Goal: Task Accomplishment & Management: Manage account settings

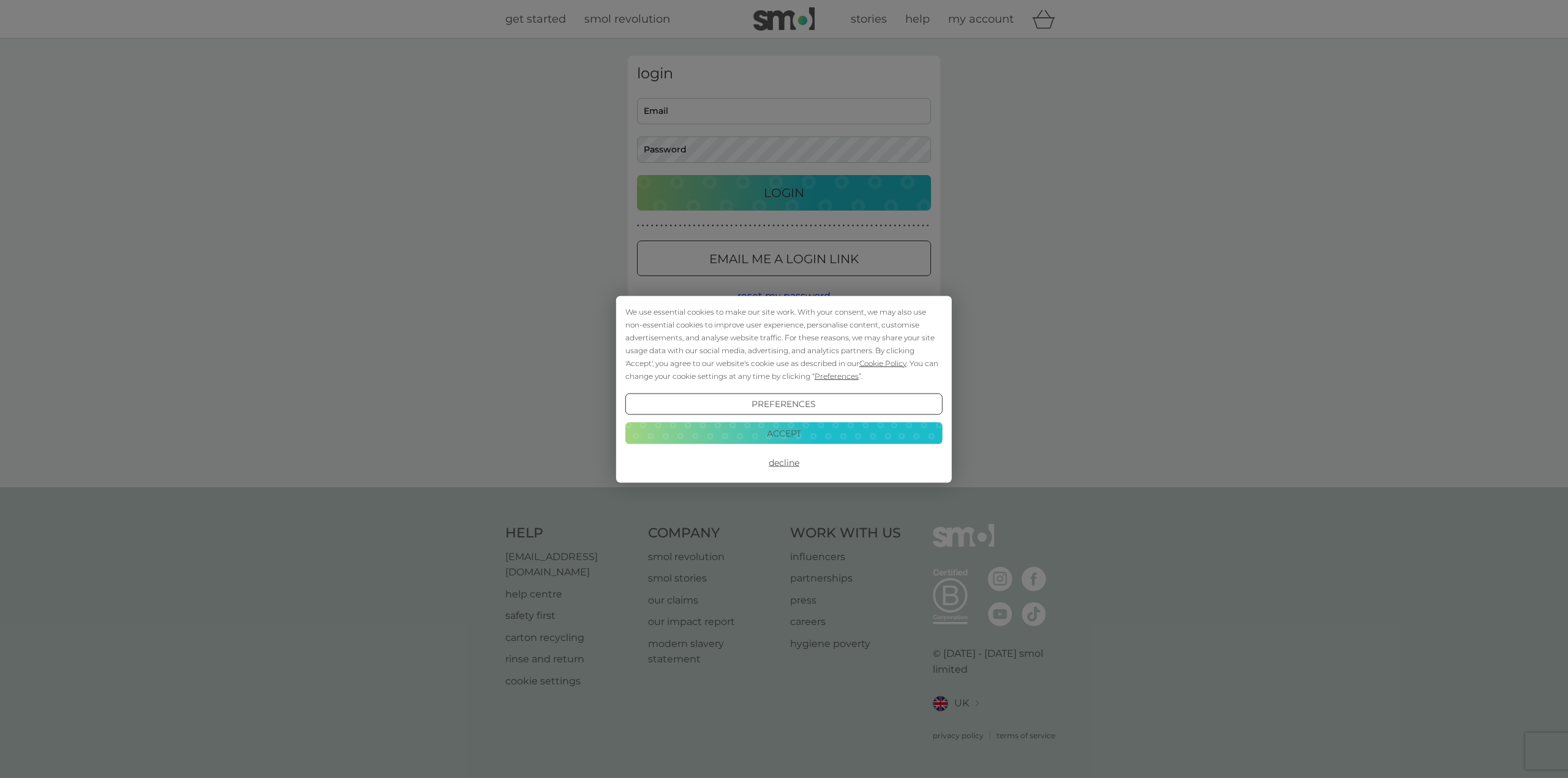
click at [796, 436] on button "Accept" at bounding box center [783, 433] width 317 height 22
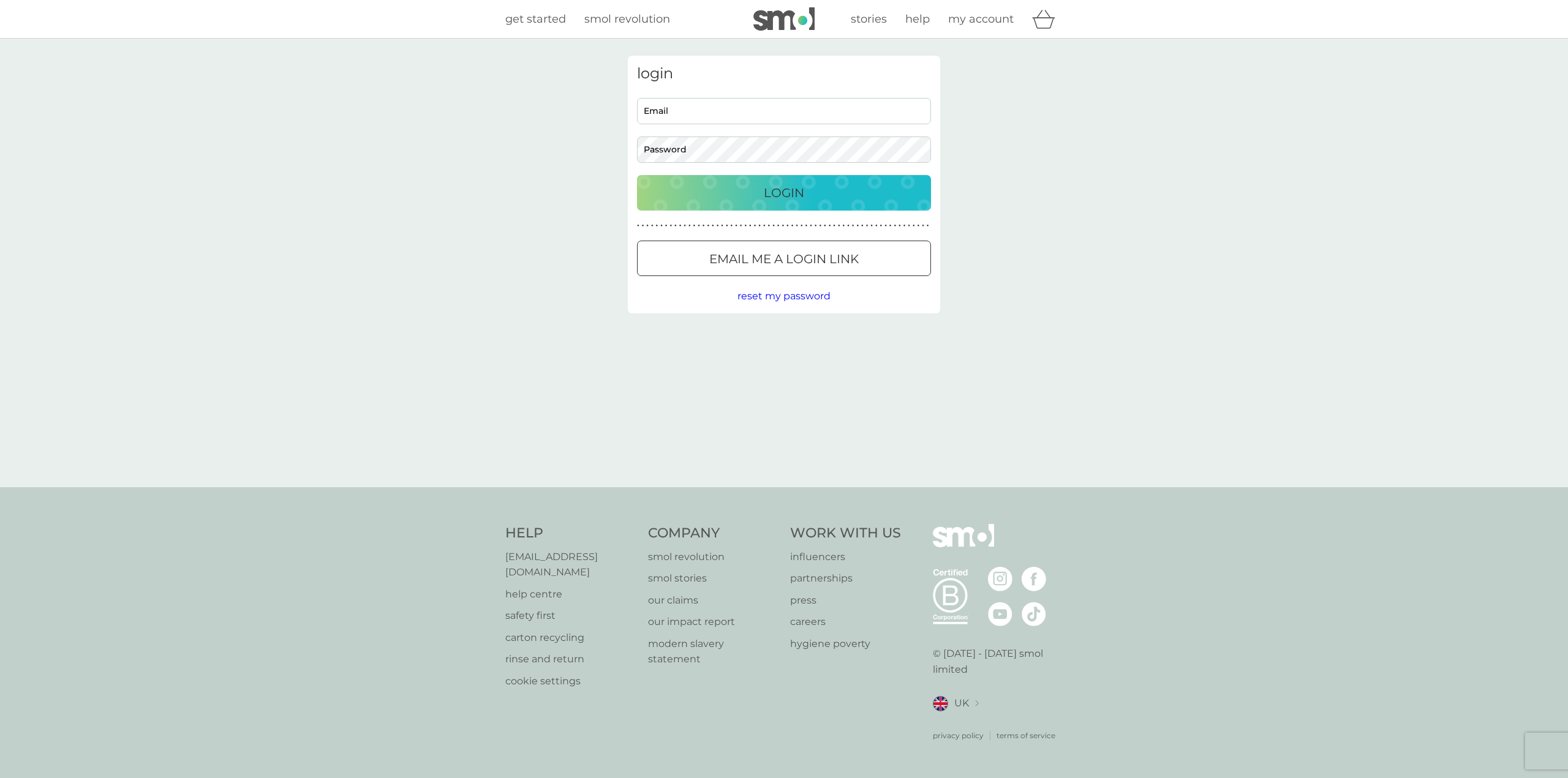
click at [718, 109] on input "Email" at bounding box center [783, 111] width 294 height 26
type input "[PERSON_NAME][EMAIL_ADDRESS][PERSON_NAME][DOMAIN_NAME]"
click at [637, 175] on button "Login" at bounding box center [783, 192] width 294 height 36
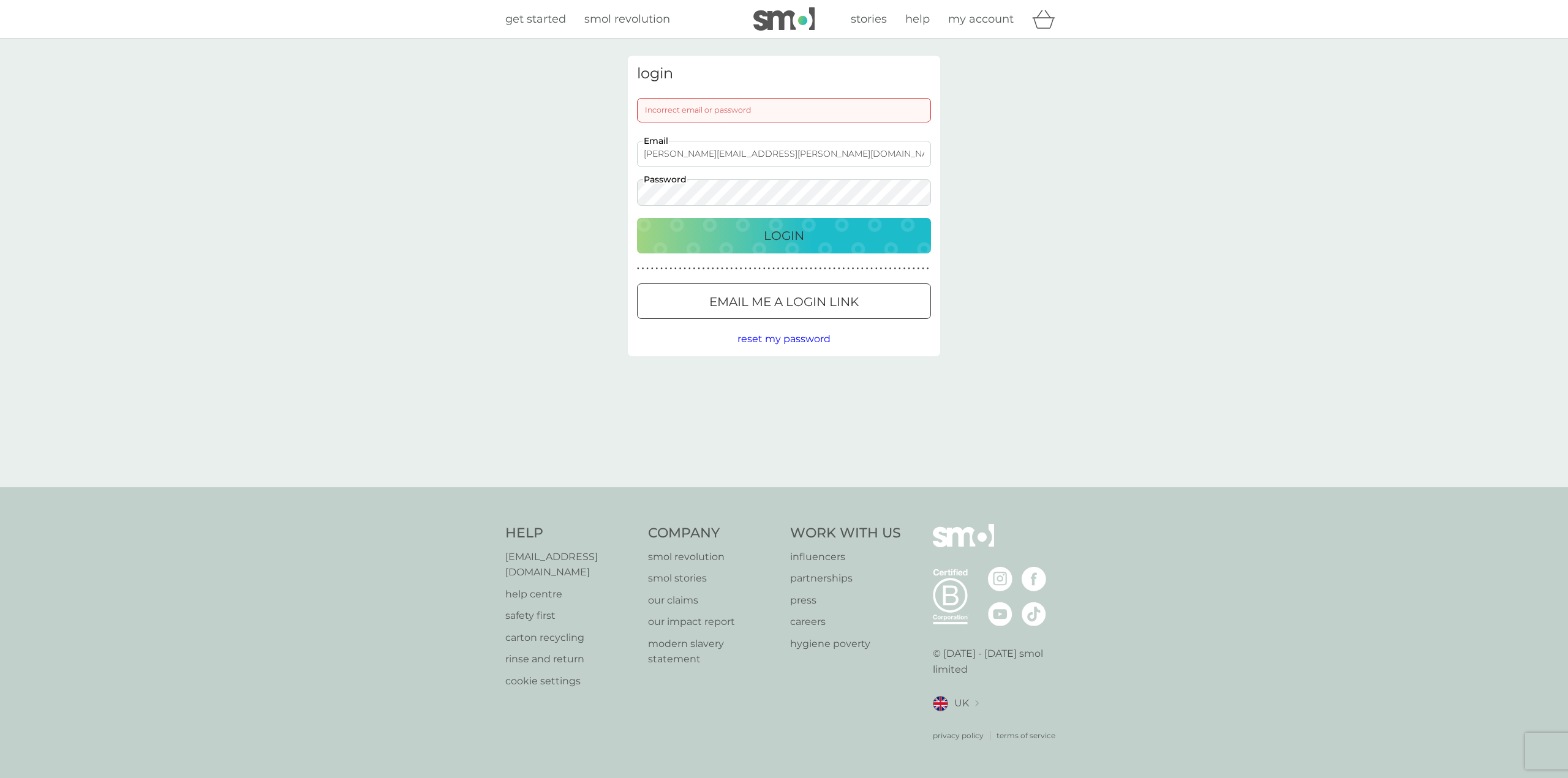
click at [581, 196] on div "login Incorrect email or password [PERSON_NAME][EMAIL_ADDRESS][PERSON_NAME][DOM…" at bounding box center [784, 263] width 1568 height 449
click at [637, 218] on button "Login" at bounding box center [783, 236] width 294 height 36
click at [791, 340] on span "reset my password" at bounding box center [784, 339] width 93 height 12
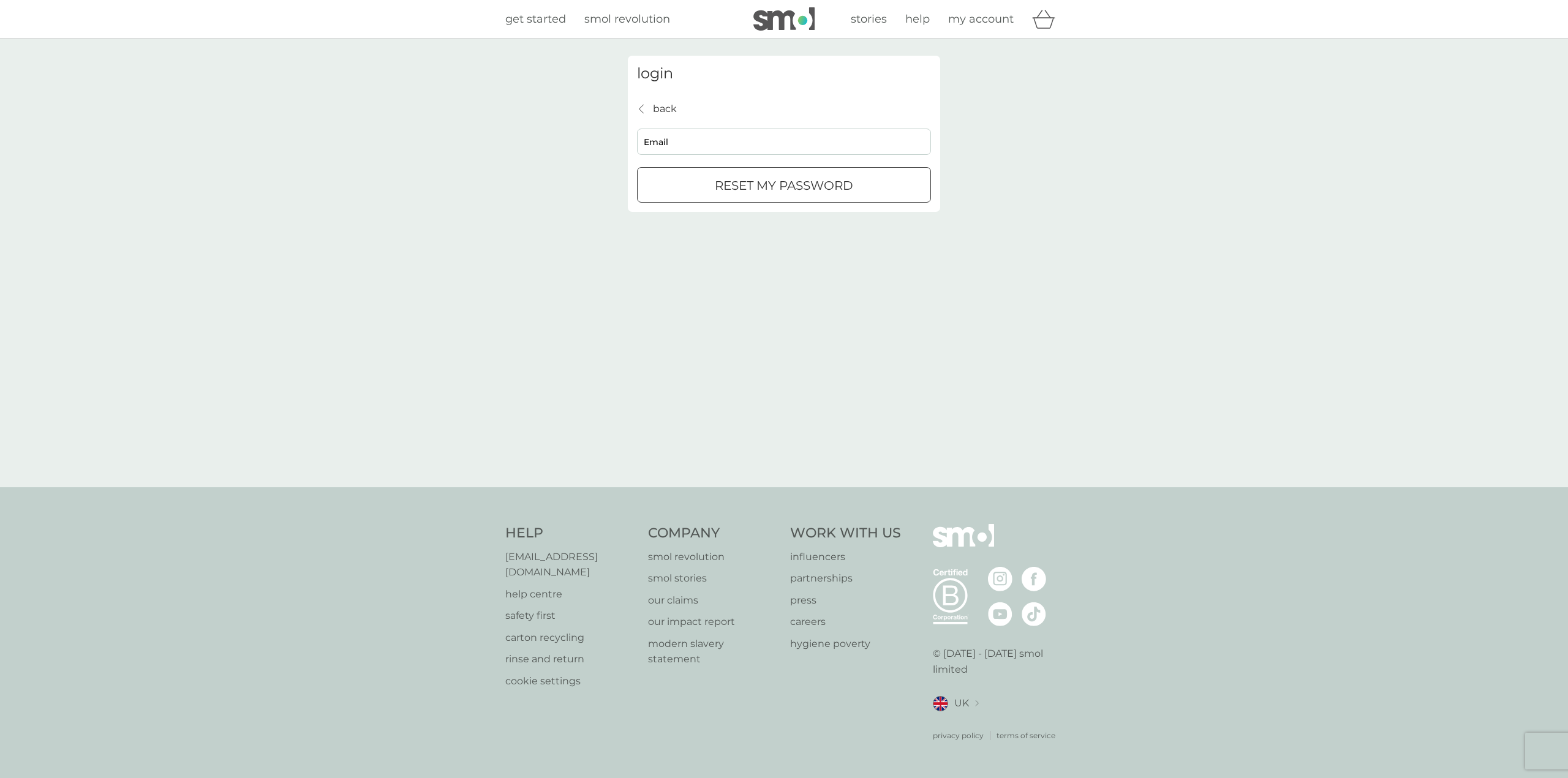
click at [731, 143] on input "Email" at bounding box center [783, 141] width 294 height 26
type input "[PERSON_NAME][EMAIL_ADDRESS][PERSON_NAME][DOMAIN_NAME]"
click at [745, 181] on p "reset my password" at bounding box center [784, 185] width 138 height 19
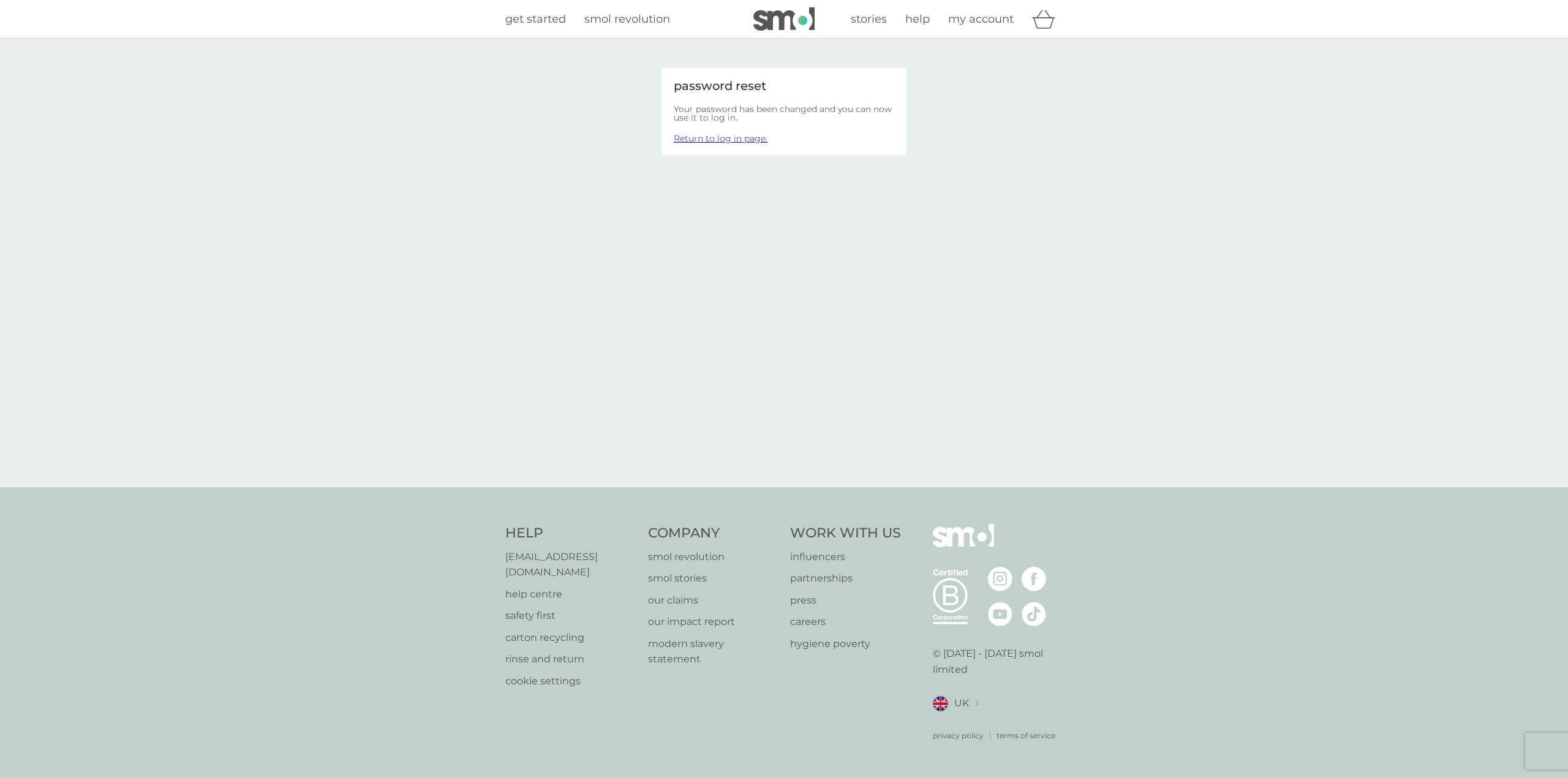
click at [538, 76] on div "password reset Your password has been changed and you can now use it to log in.…" at bounding box center [784, 263] width 1568 height 449
click at [734, 140] on link "Return to log in page." at bounding box center [720, 138] width 94 height 11
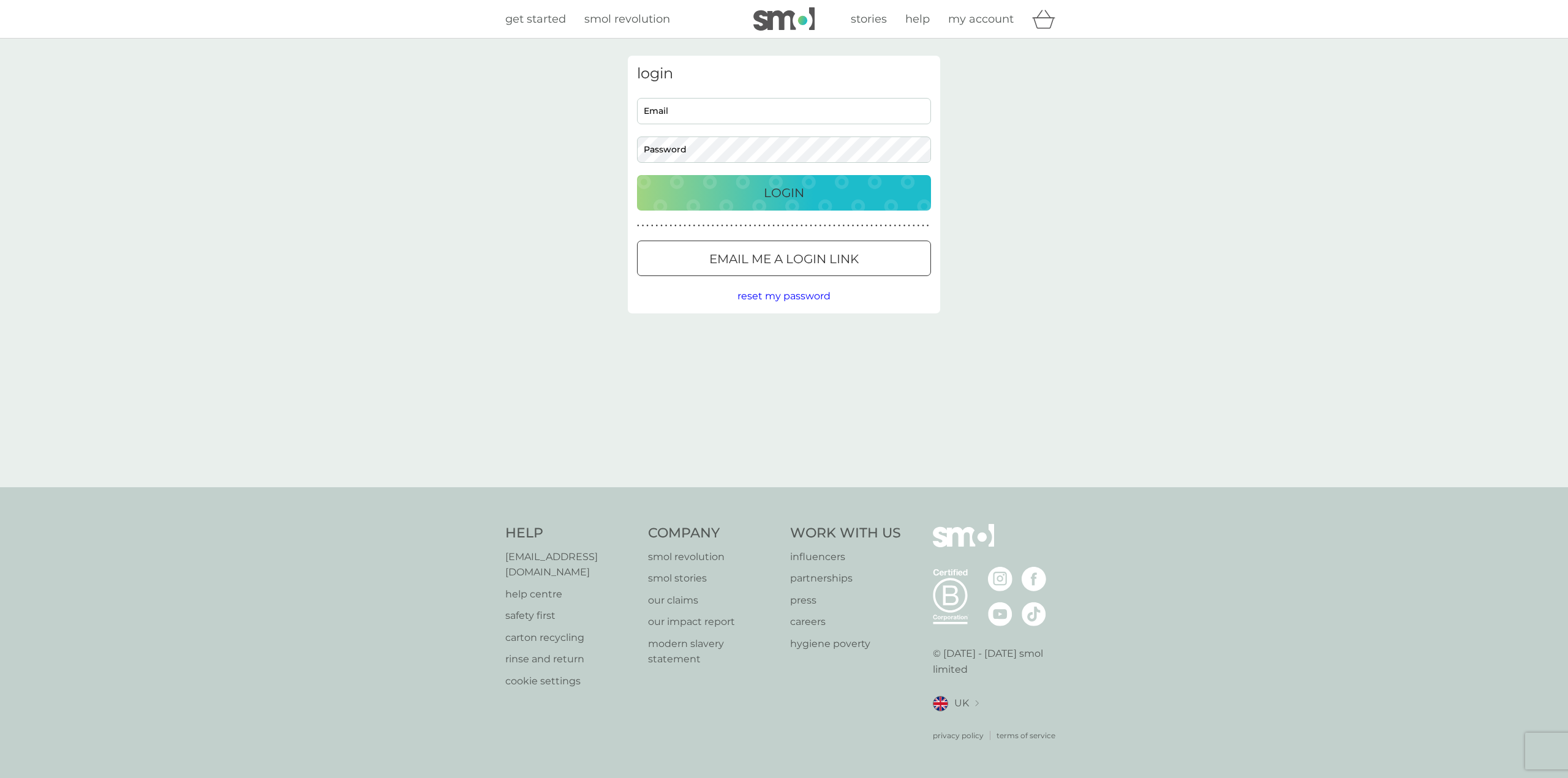
click at [717, 114] on input "Email" at bounding box center [783, 111] width 294 height 26
type input "[PERSON_NAME][EMAIL_ADDRESS][PERSON_NAME][DOMAIN_NAME]"
click at [637, 175] on button "Login" at bounding box center [783, 192] width 294 height 36
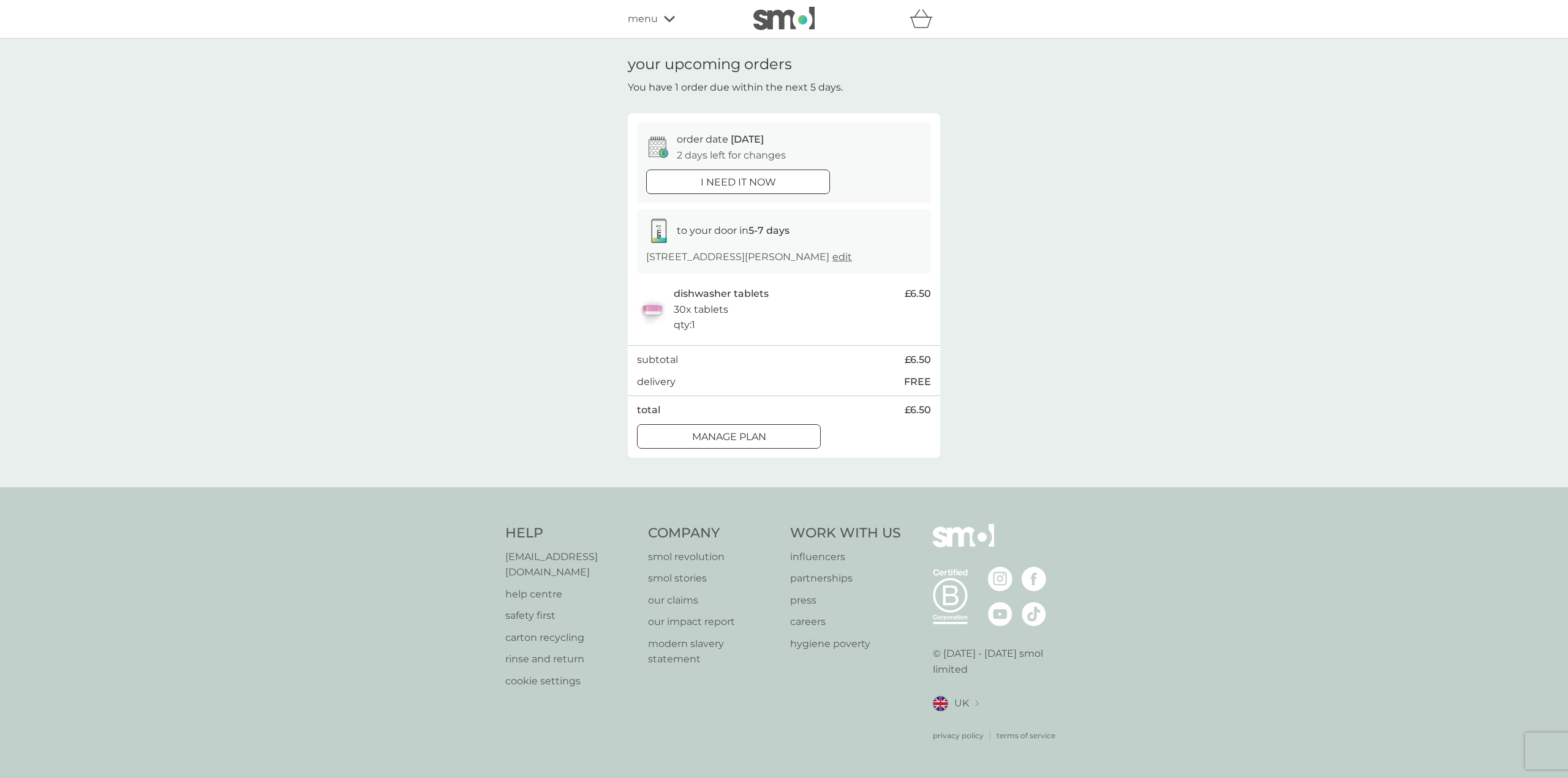
click at [832, 256] on span "edit" at bounding box center [842, 257] width 19 height 12
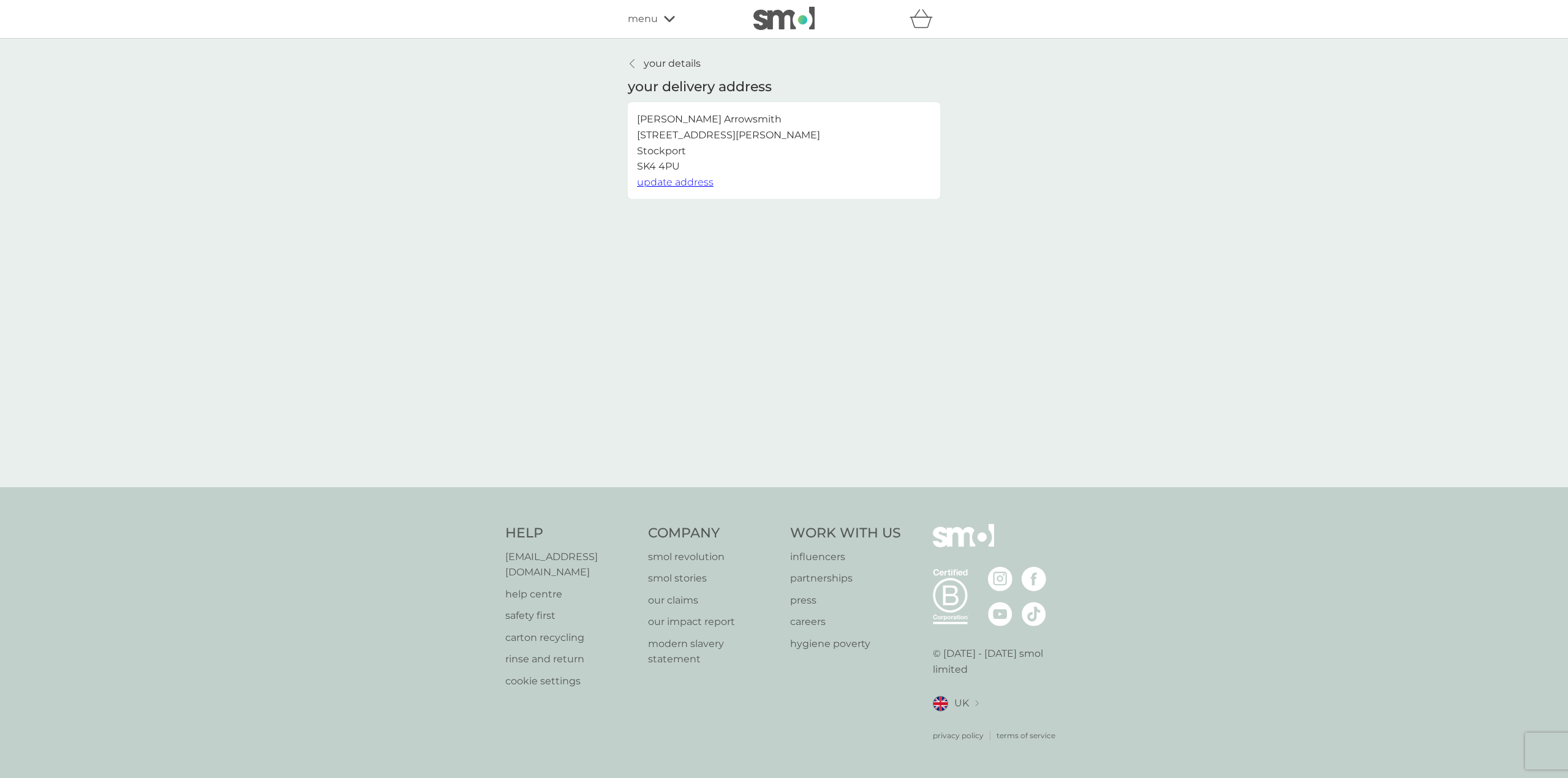
click at [633, 64] on icon at bounding box center [632, 63] width 5 height 10
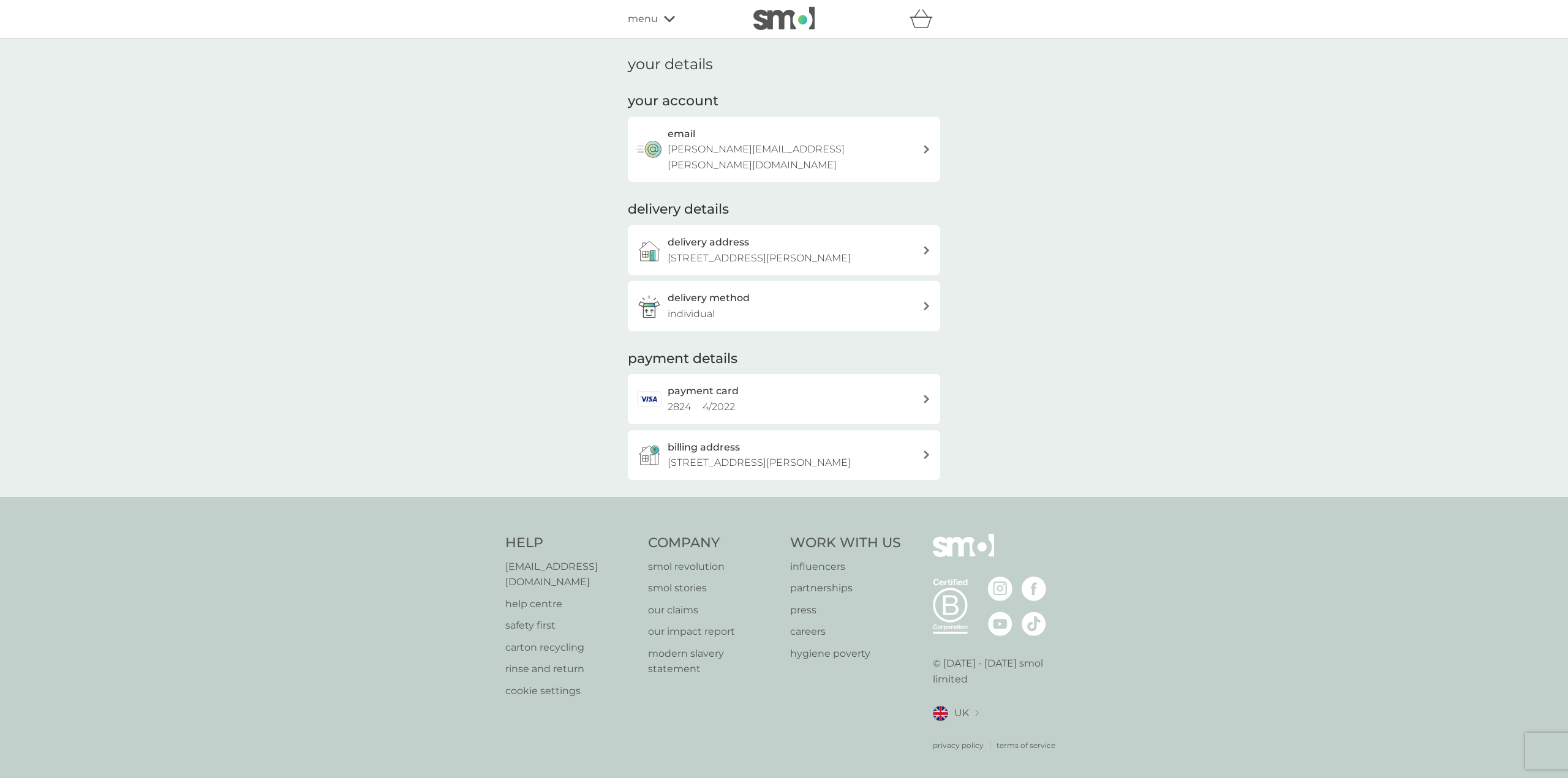
click at [845, 384] on div "payment card 2824 4 / 2022" at bounding box center [795, 399] width 254 height 31
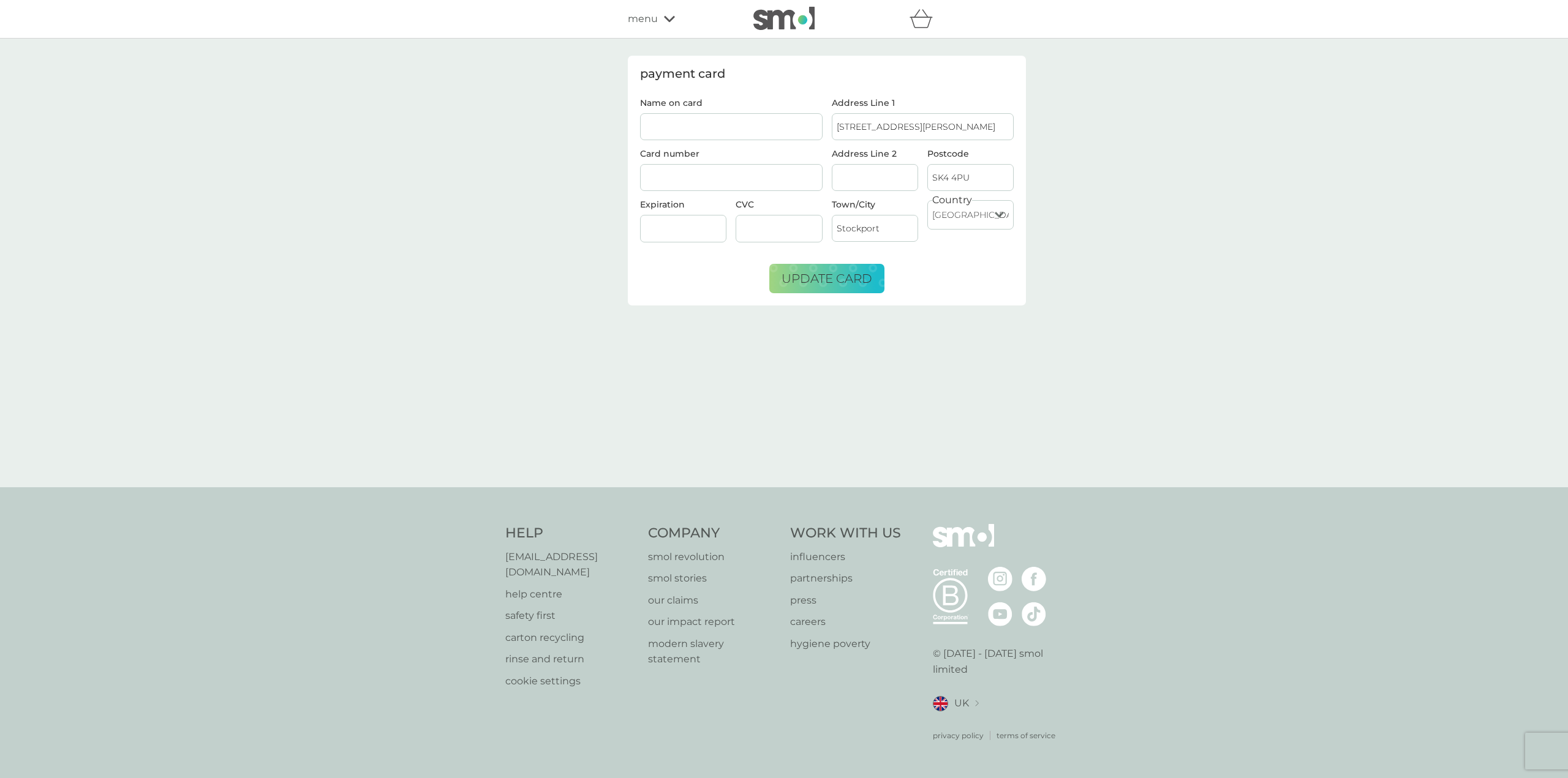
click at [731, 135] on input "Name on card" at bounding box center [731, 127] width 183 height 27
type input "Mrs Arrowsmith"
click at [1212, 241] on div "payment card Name on card Mrs Arrowsmith Card number Expiration CVC Address Lin…" at bounding box center [784, 263] width 1568 height 449
click at [861, 285] on span "update card" at bounding box center [827, 278] width 90 height 15
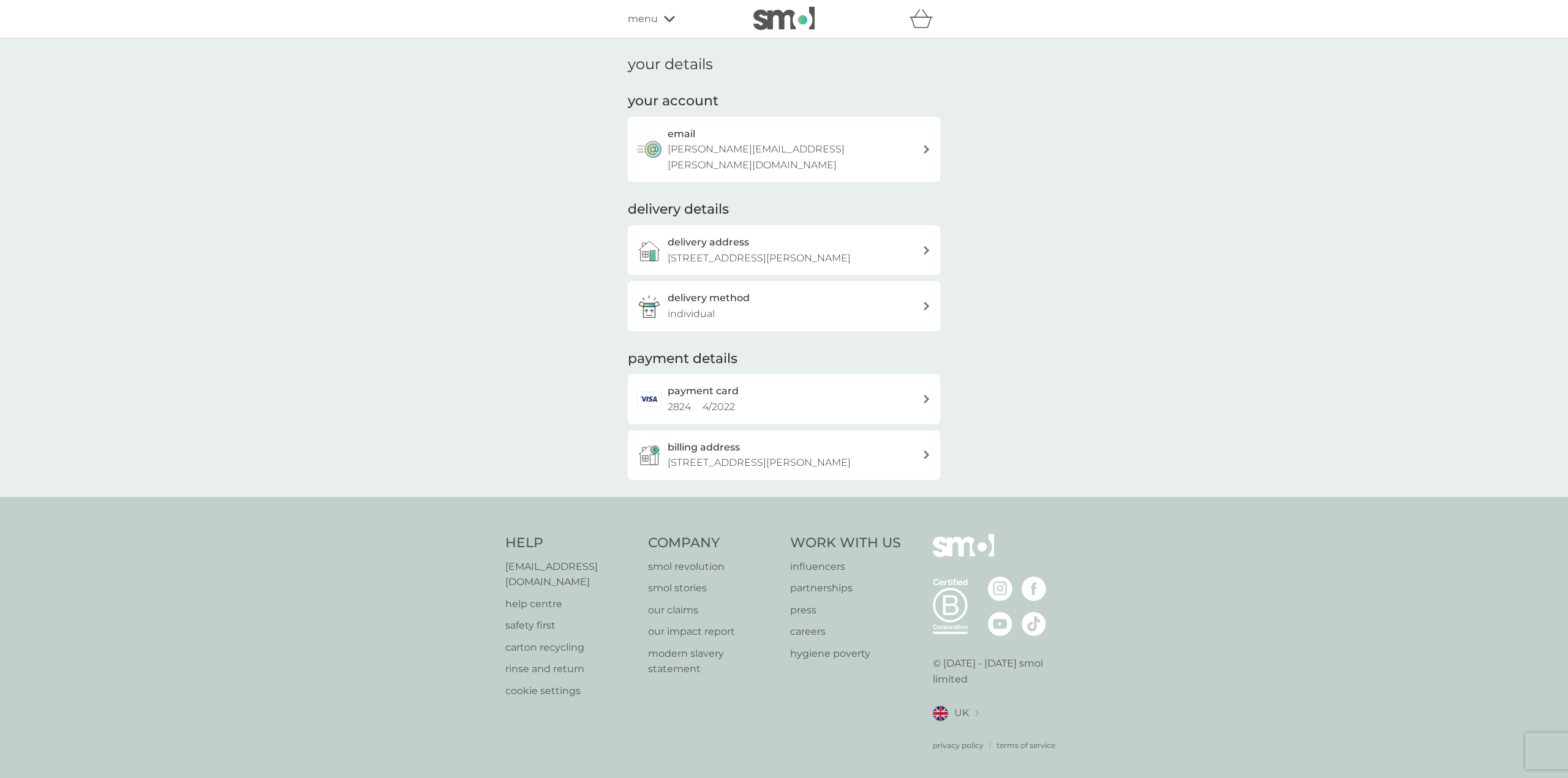
click at [647, 21] on span "menu" at bounding box center [643, 19] width 30 height 16
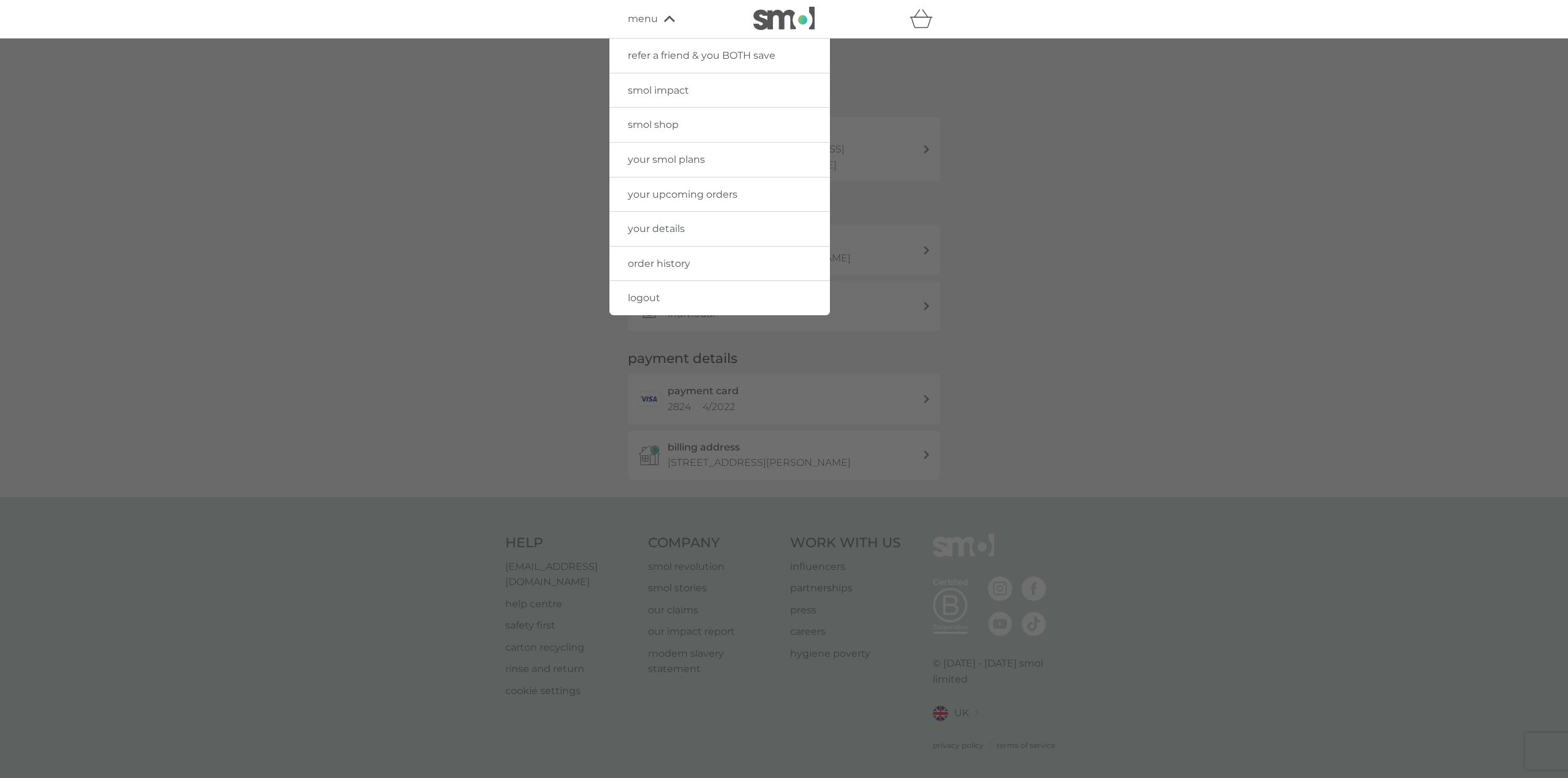
click at [661, 159] on span "your smol plans" at bounding box center [666, 159] width 77 height 12
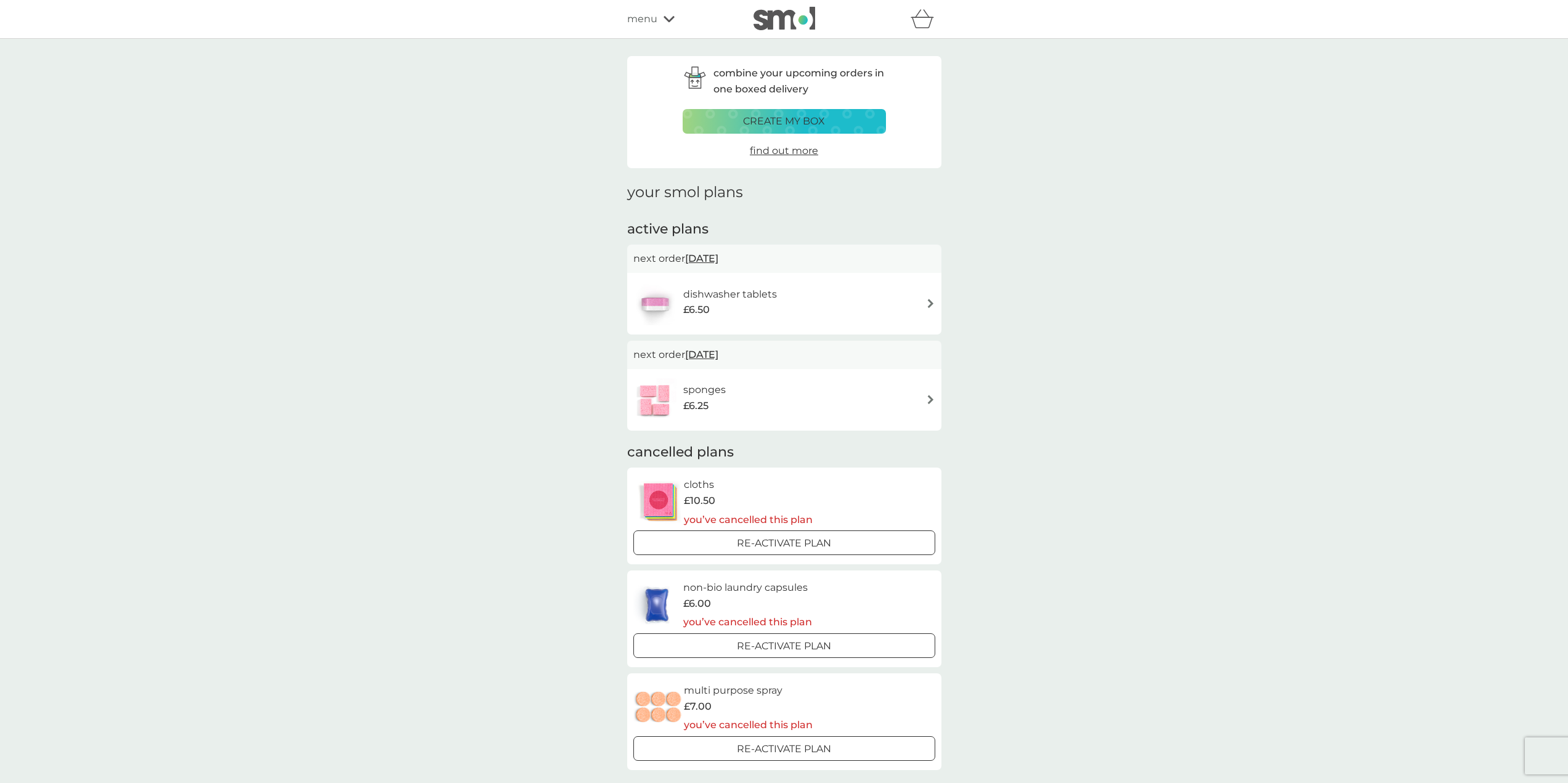
click at [769, 290] on h6 "dishwasher tablets" at bounding box center [730, 294] width 94 height 16
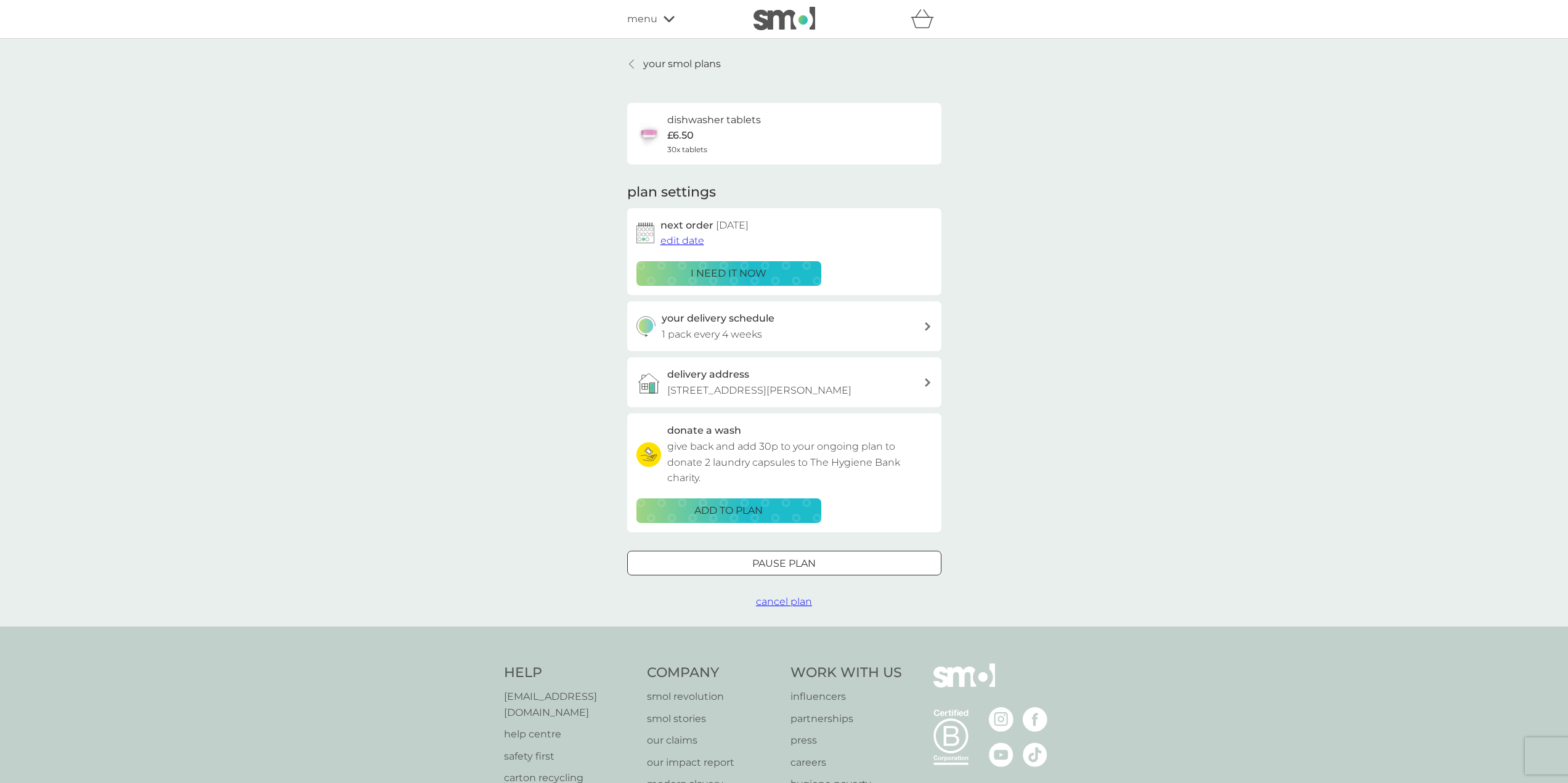
click at [700, 245] on span "edit date" at bounding box center [682, 240] width 44 height 12
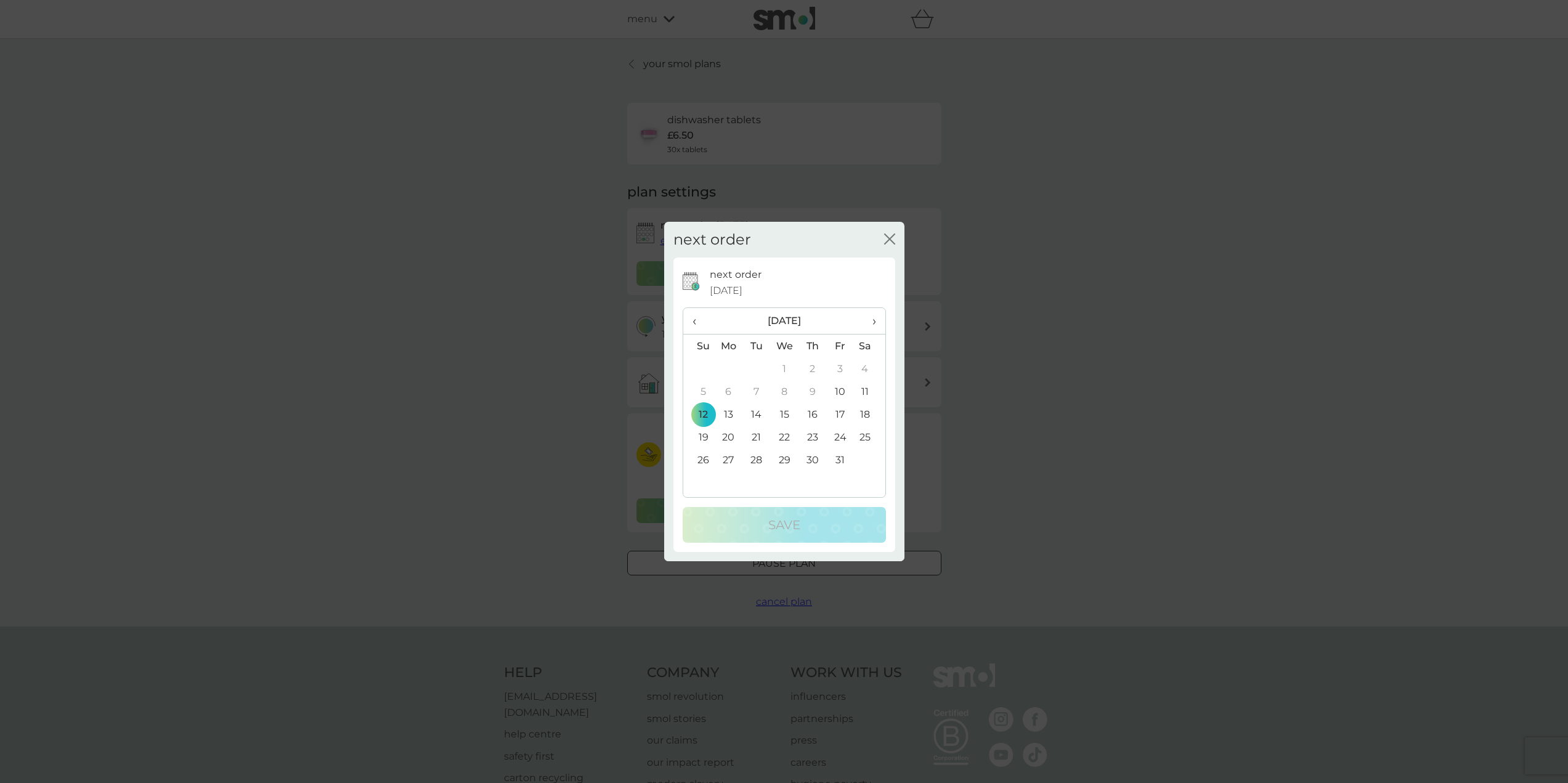
click at [786, 435] on td "22" at bounding box center [784, 437] width 29 height 23
click at [813, 526] on div "Save" at bounding box center [784, 525] width 179 height 19
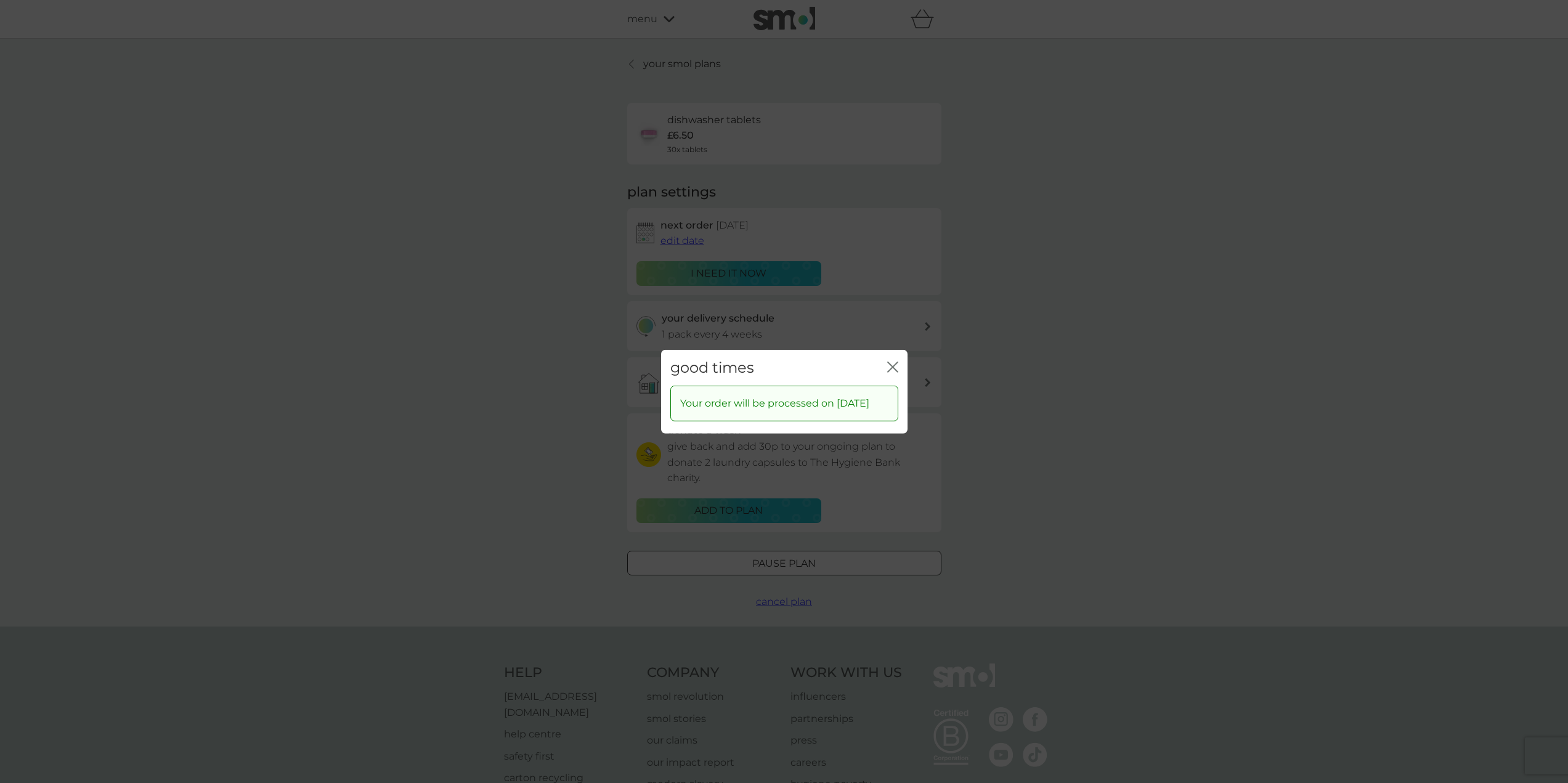
click at [892, 362] on icon "close" at bounding box center [890, 366] width 5 height 10
